Goal: Navigation & Orientation: Find specific page/section

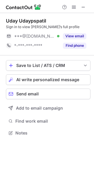
scroll to position [129, 94]
click at [83, 7] on span at bounding box center [83, 7] width 5 height 5
